Goal: Transaction & Acquisition: Book appointment/travel/reservation

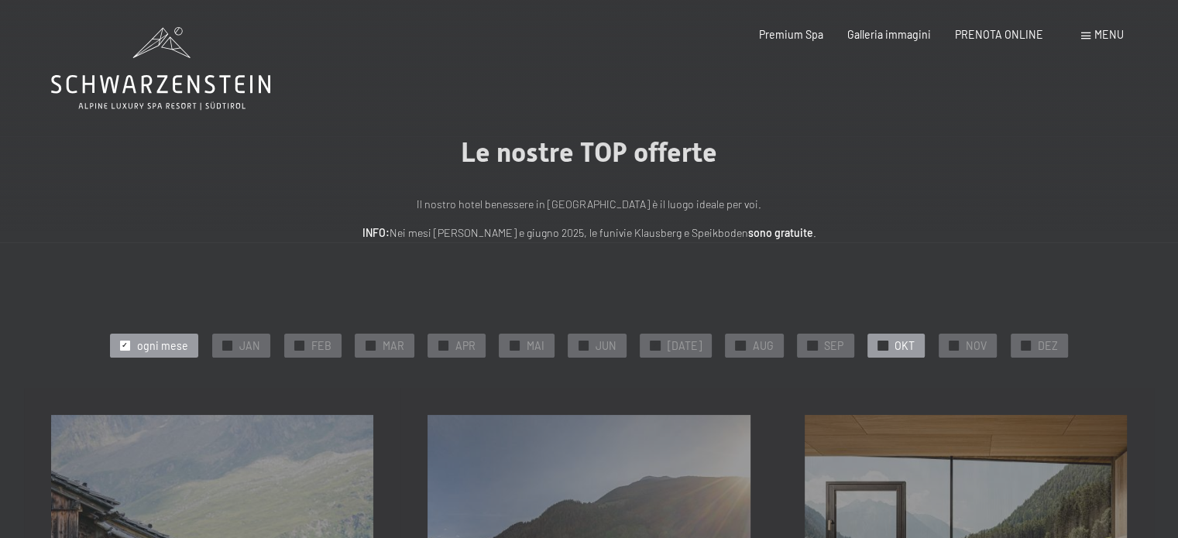
click at [878, 348] on div at bounding box center [883, 346] width 10 height 10
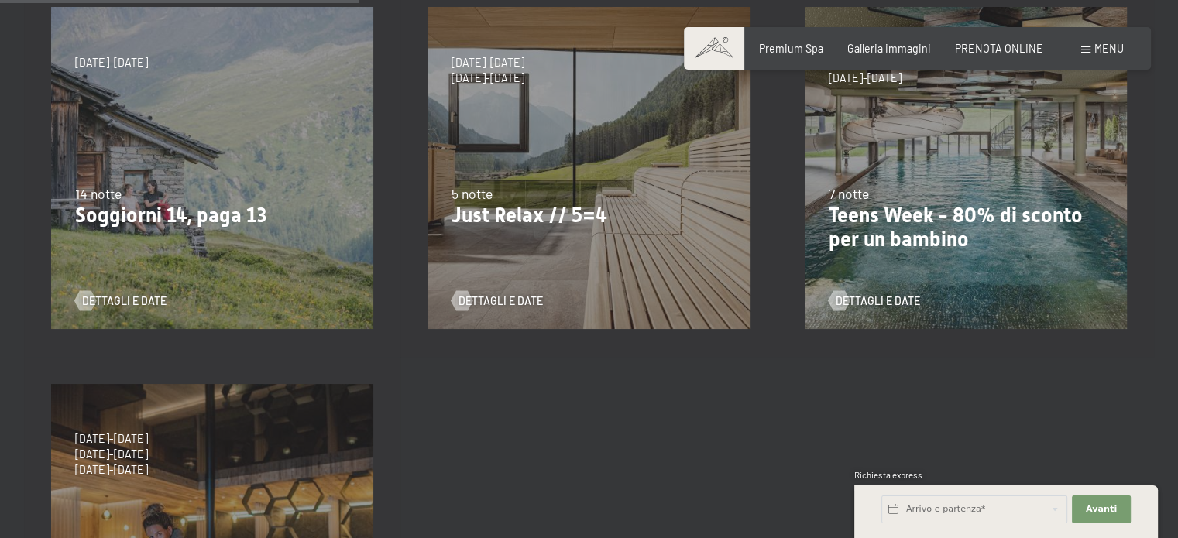
scroll to position [387, 0]
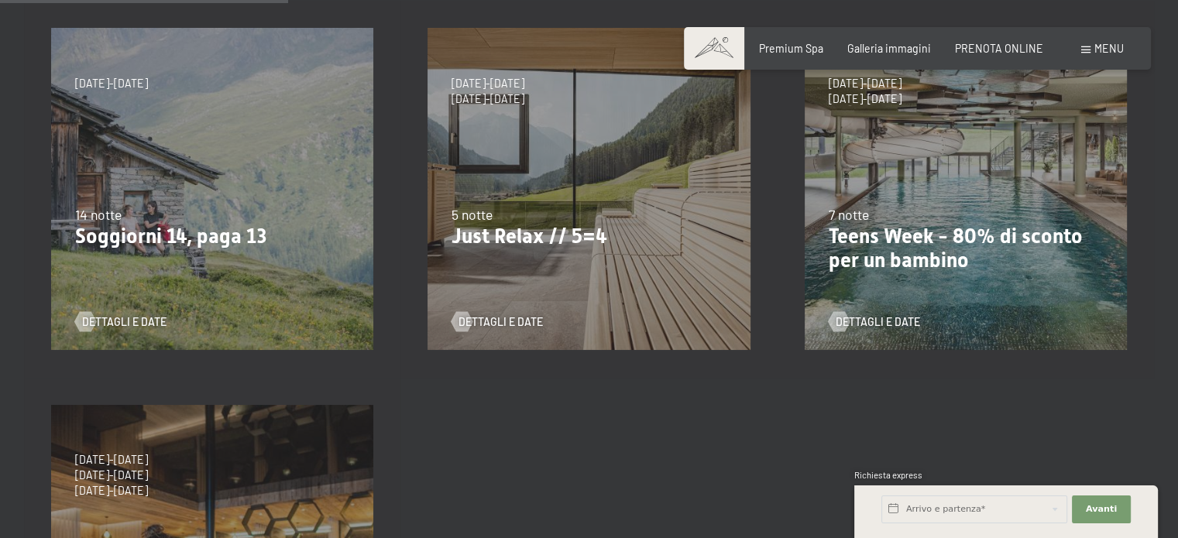
click at [605, 241] on p "Just Relax // 5=4" at bounding box center [589, 237] width 274 height 25
click at [496, 318] on span "Consenso marketing*" at bounding box center [497, 313] width 117 height 15
click at [431, 318] on input "Consenso marketing*" at bounding box center [423, 313] width 15 height 15
checkbox input "false"
click at [496, 323] on span "Dettagli e Date" at bounding box center [516, 321] width 84 height 15
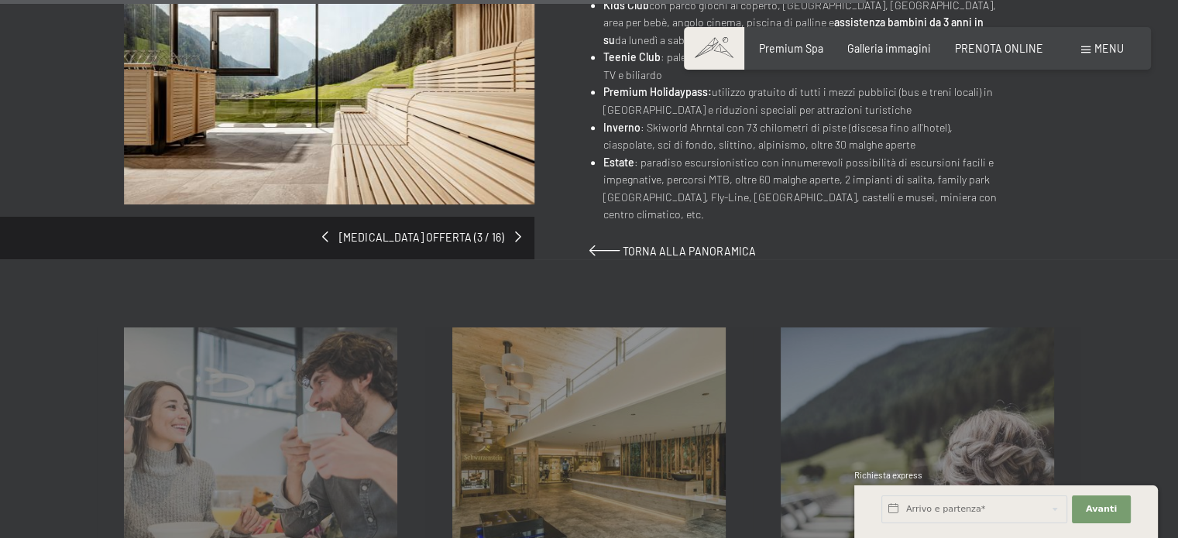
scroll to position [929, 0]
